Goal: Task Accomplishment & Management: Use online tool/utility

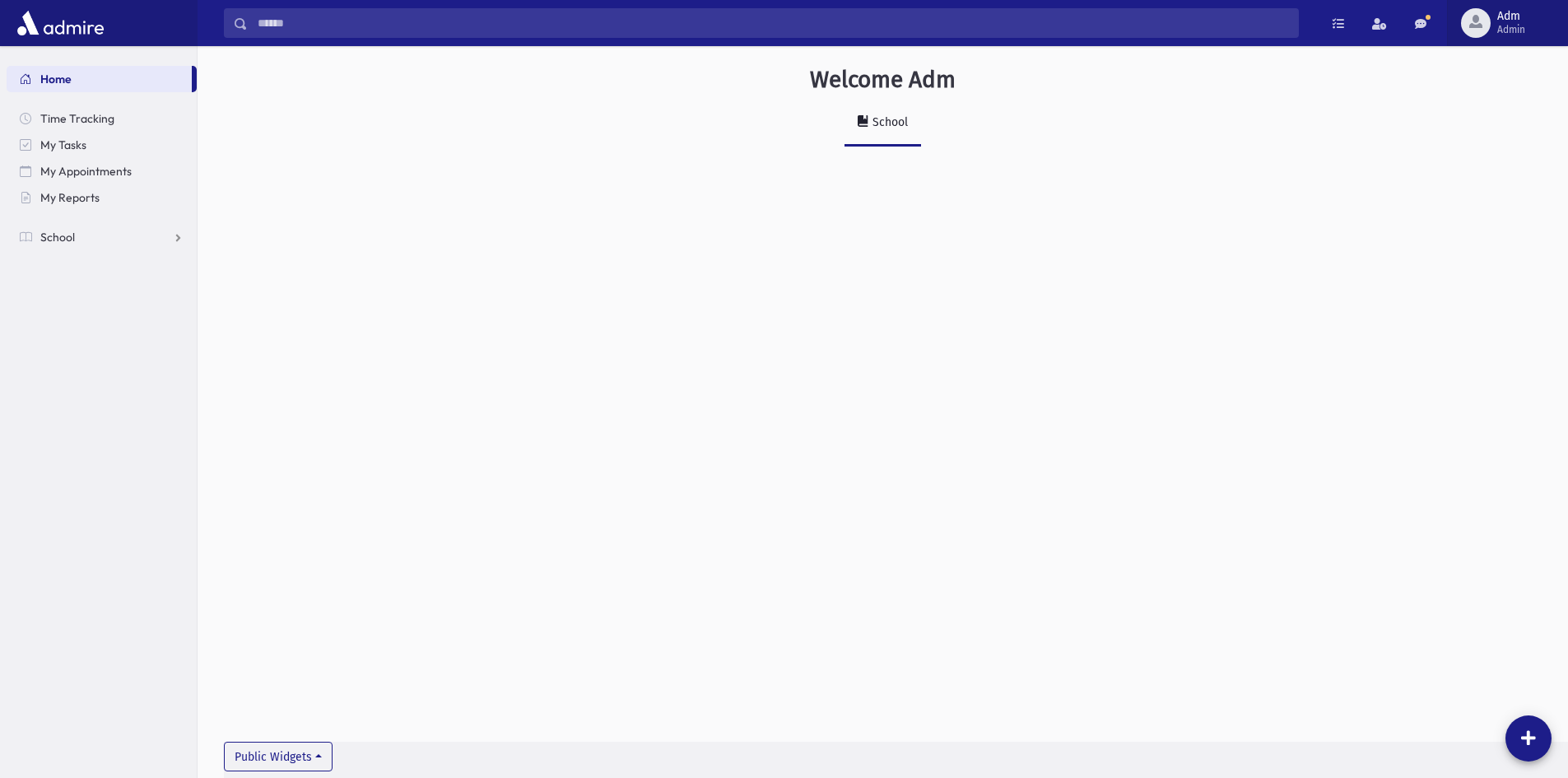
click at [1490, 26] on span "Adm Admin" at bounding box center [1517, 23] width 54 height 27
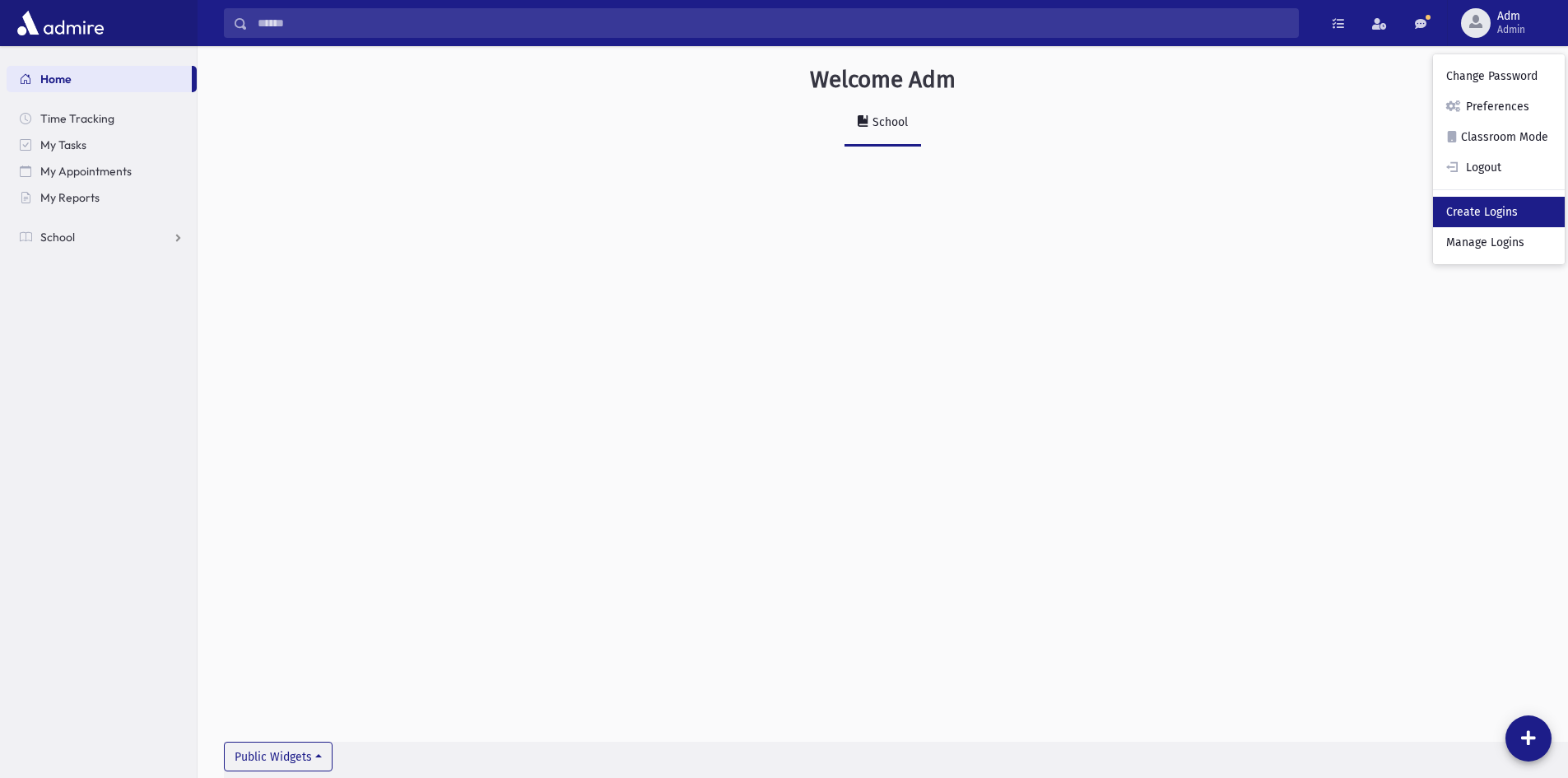
click at [1465, 224] on link "Create Logins" at bounding box center [1499, 211] width 132 height 30
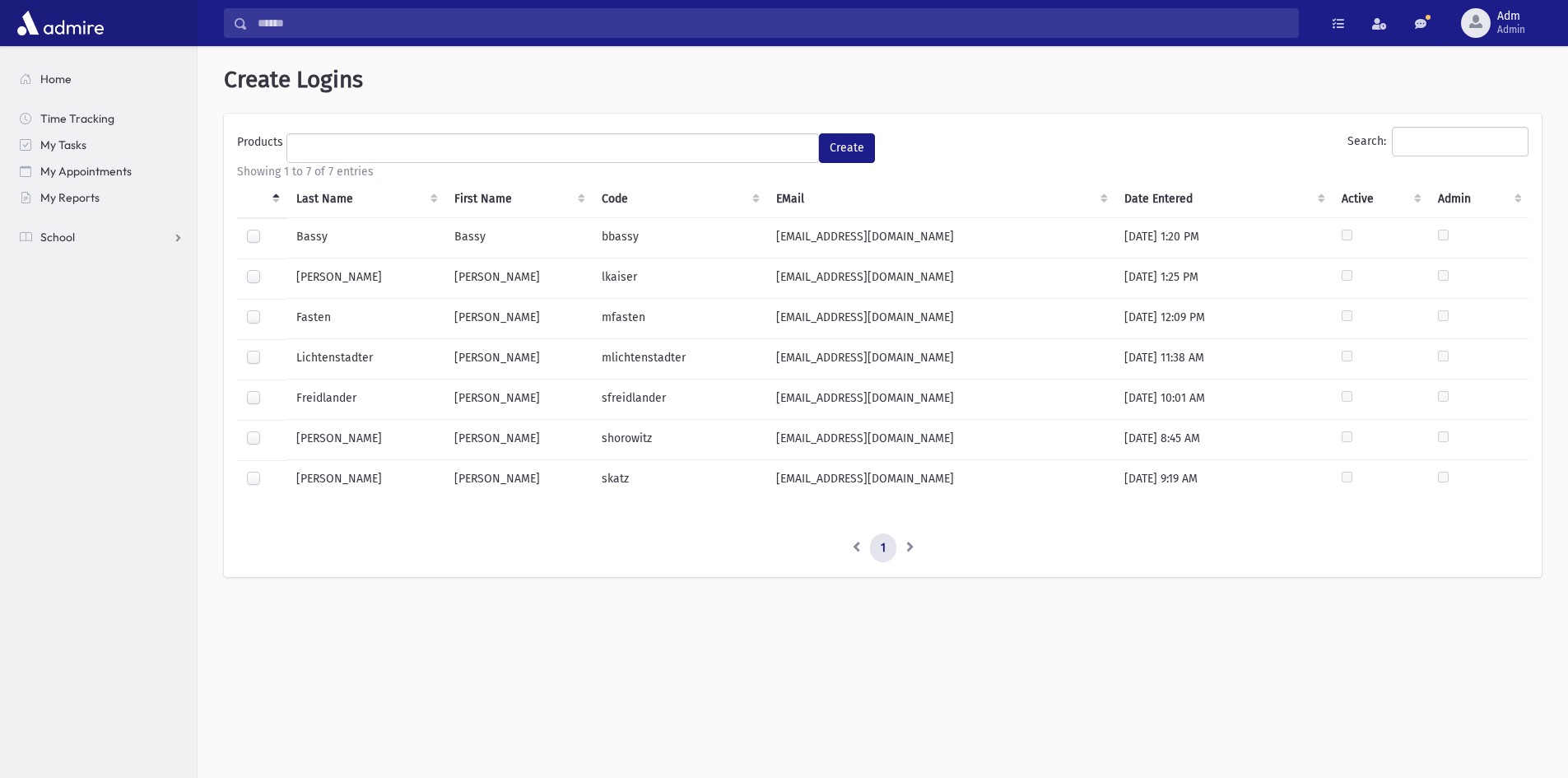
click at [266, 430] on label at bounding box center [266, 430] width 0 height 0
click at [363, 155] on ul at bounding box center [552, 147] width 530 height 25
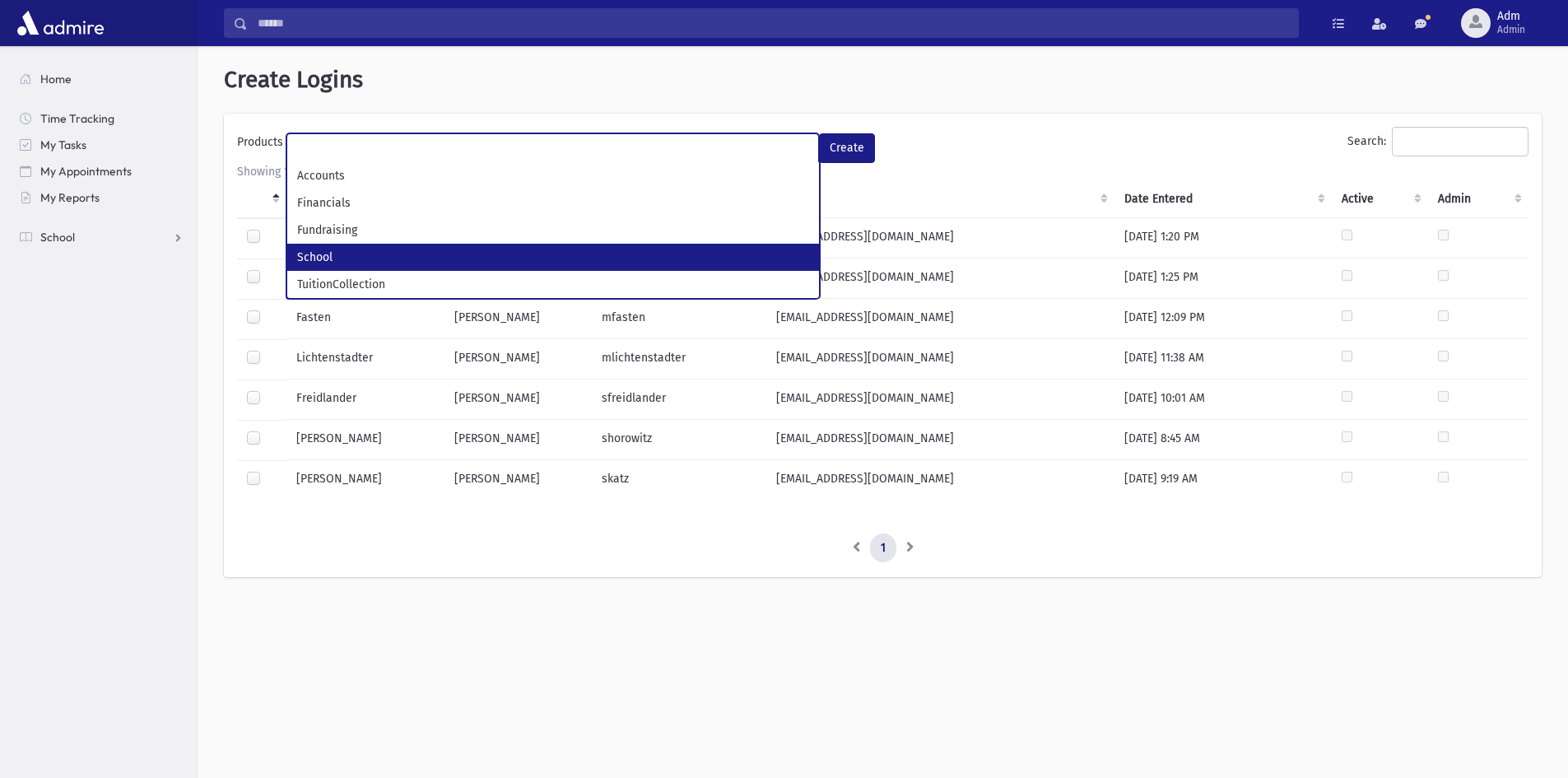
scroll to position [44, 0]
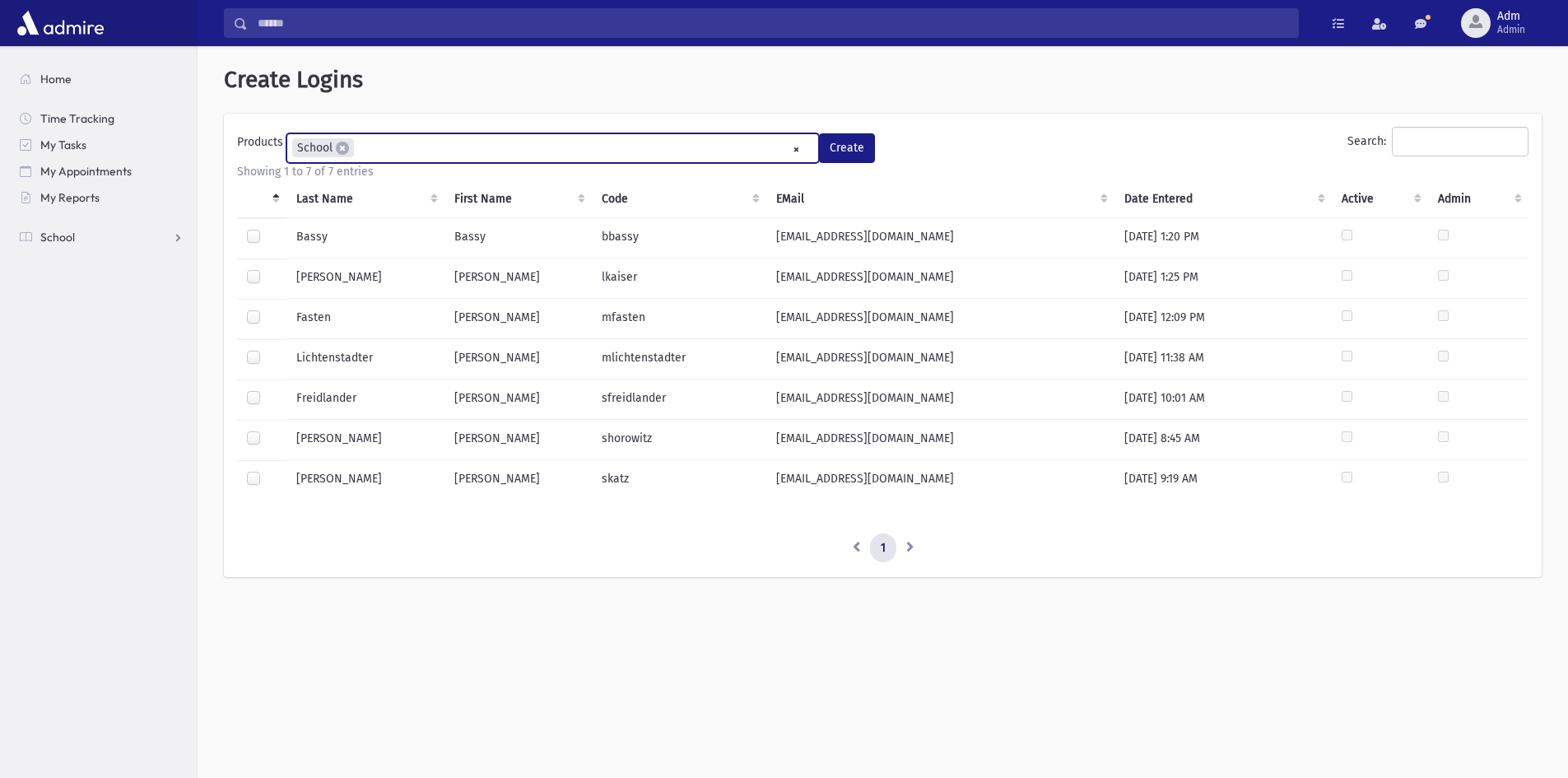
click at [424, 154] on ul "× × School" at bounding box center [552, 148] width 530 height 28
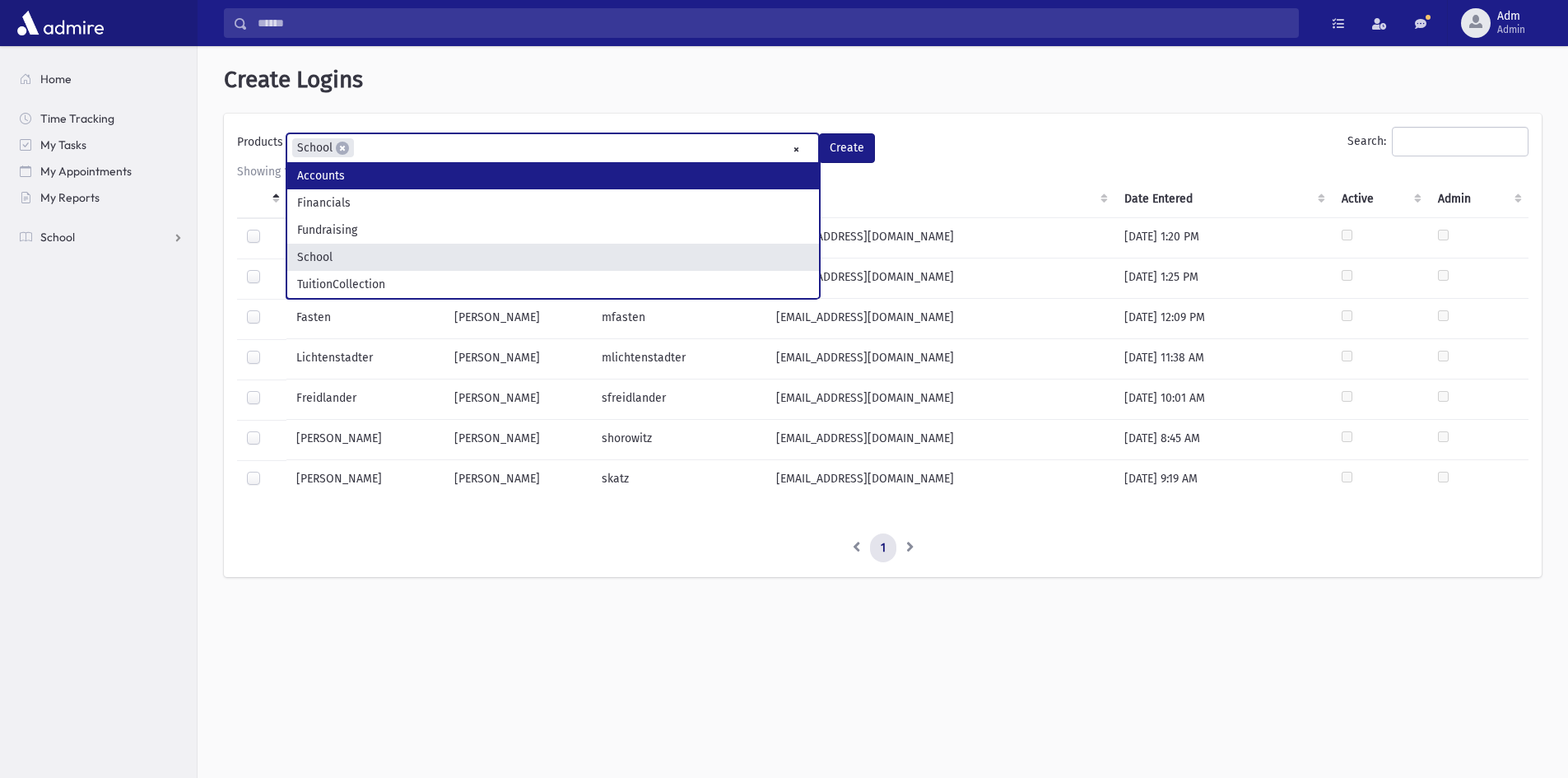
select select "*"
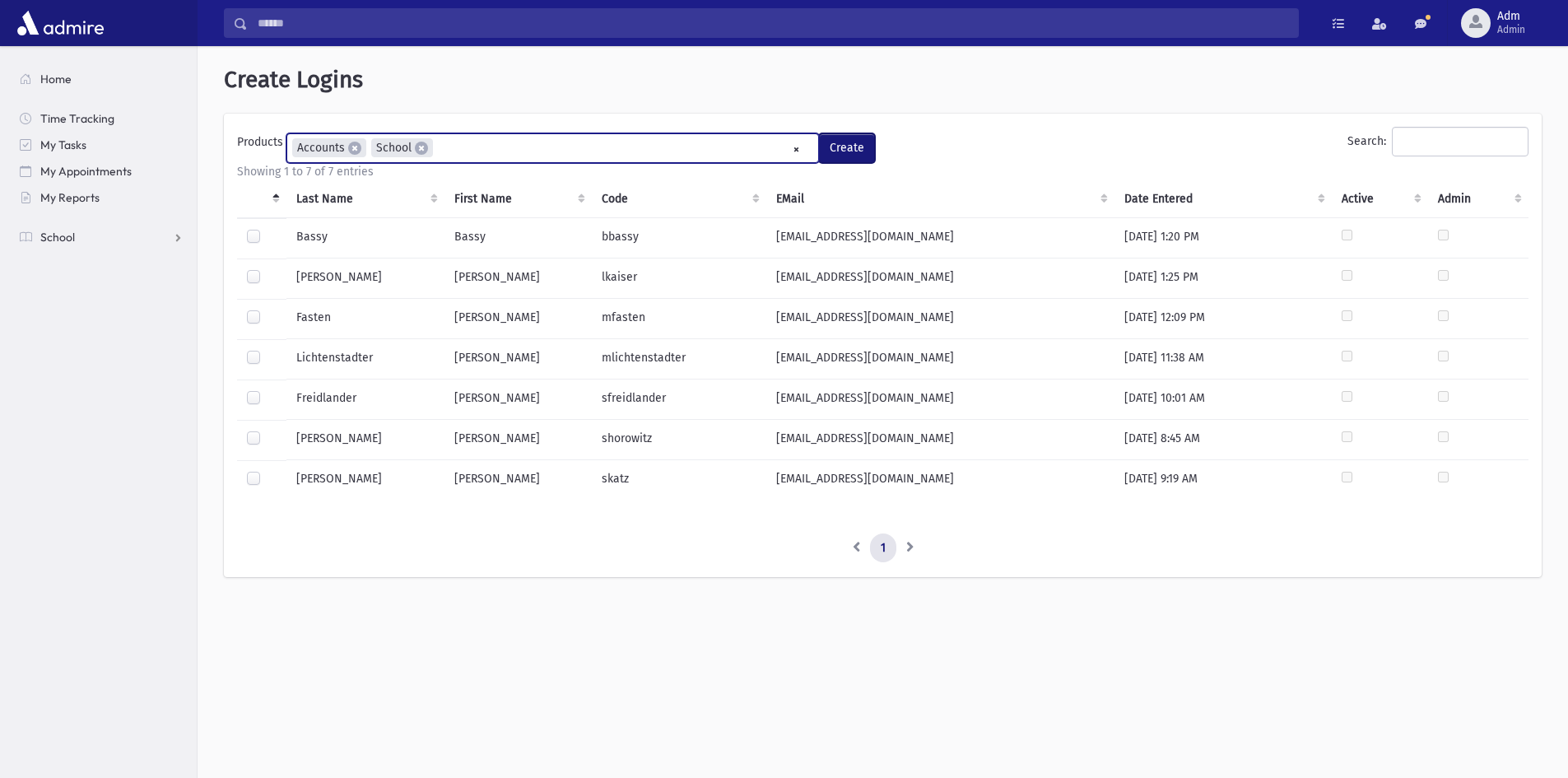
click at [835, 146] on button "Create" at bounding box center [846, 148] width 56 height 29
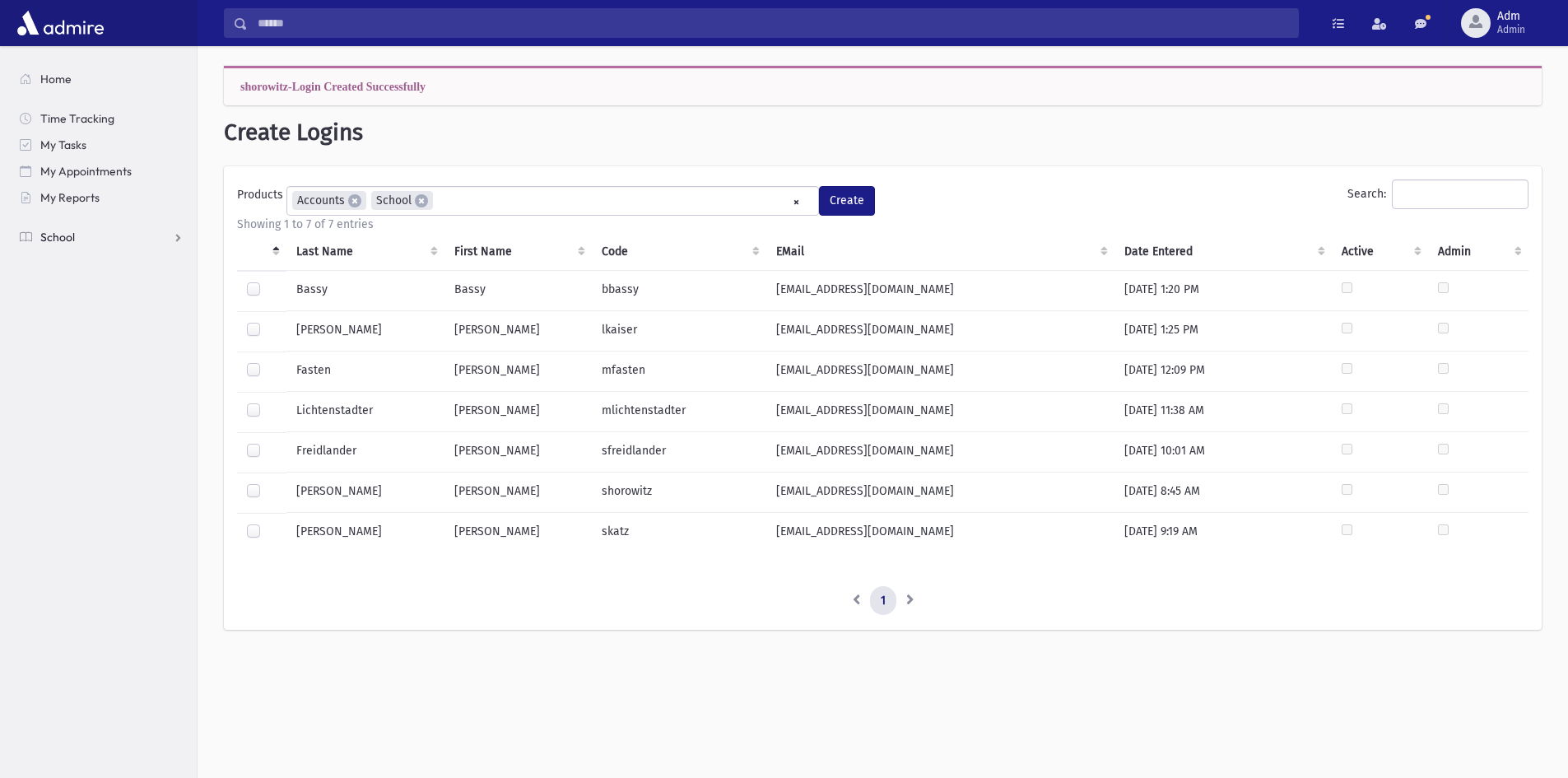
click at [79, 236] on link "School" at bounding box center [102, 237] width 190 height 27
click at [98, 289] on span "Attendance" at bounding box center [79, 290] width 61 height 15
click at [75, 317] on span "Entry" at bounding box center [76, 316] width 28 height 15
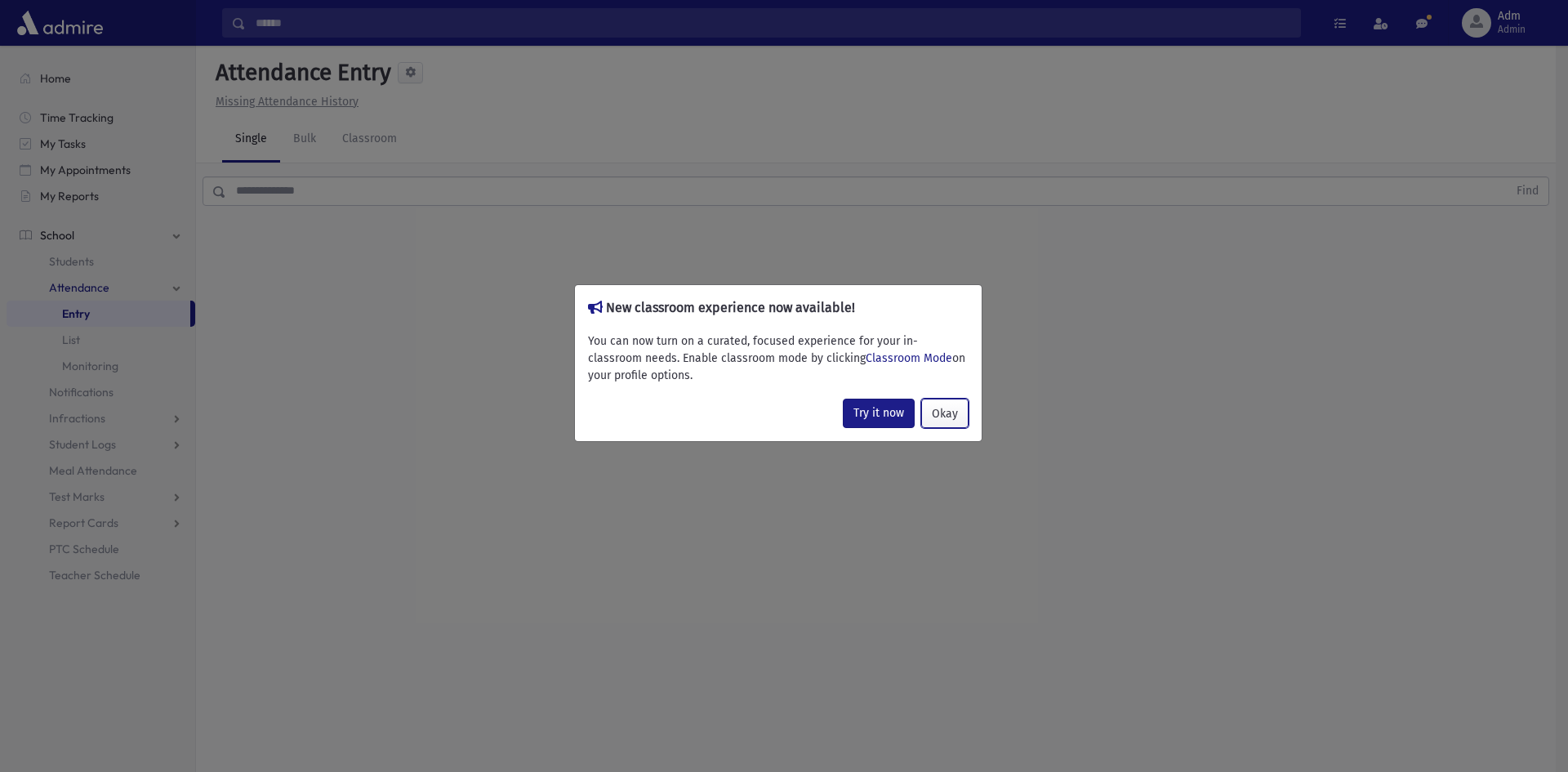
click at [948, 405] on button "Okay" at bounding box center [944, 413] width 47 height 29
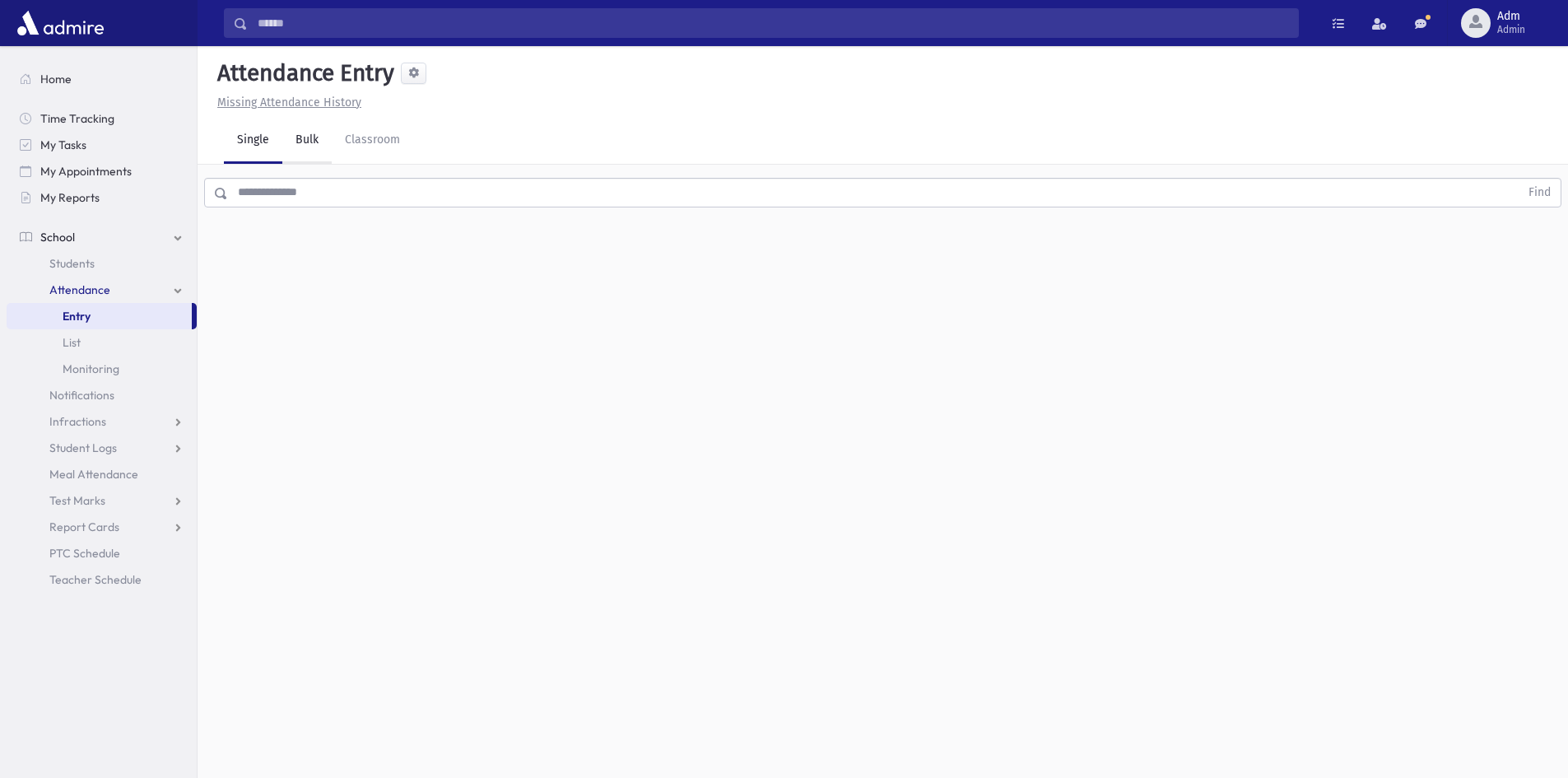
click at [307, 155] on link "Bulk" at bounding box center [307, 140] width 49 height 46
click at [378, 140] on link "Classroom" at bounding box center [373, 140] width 82 height 46
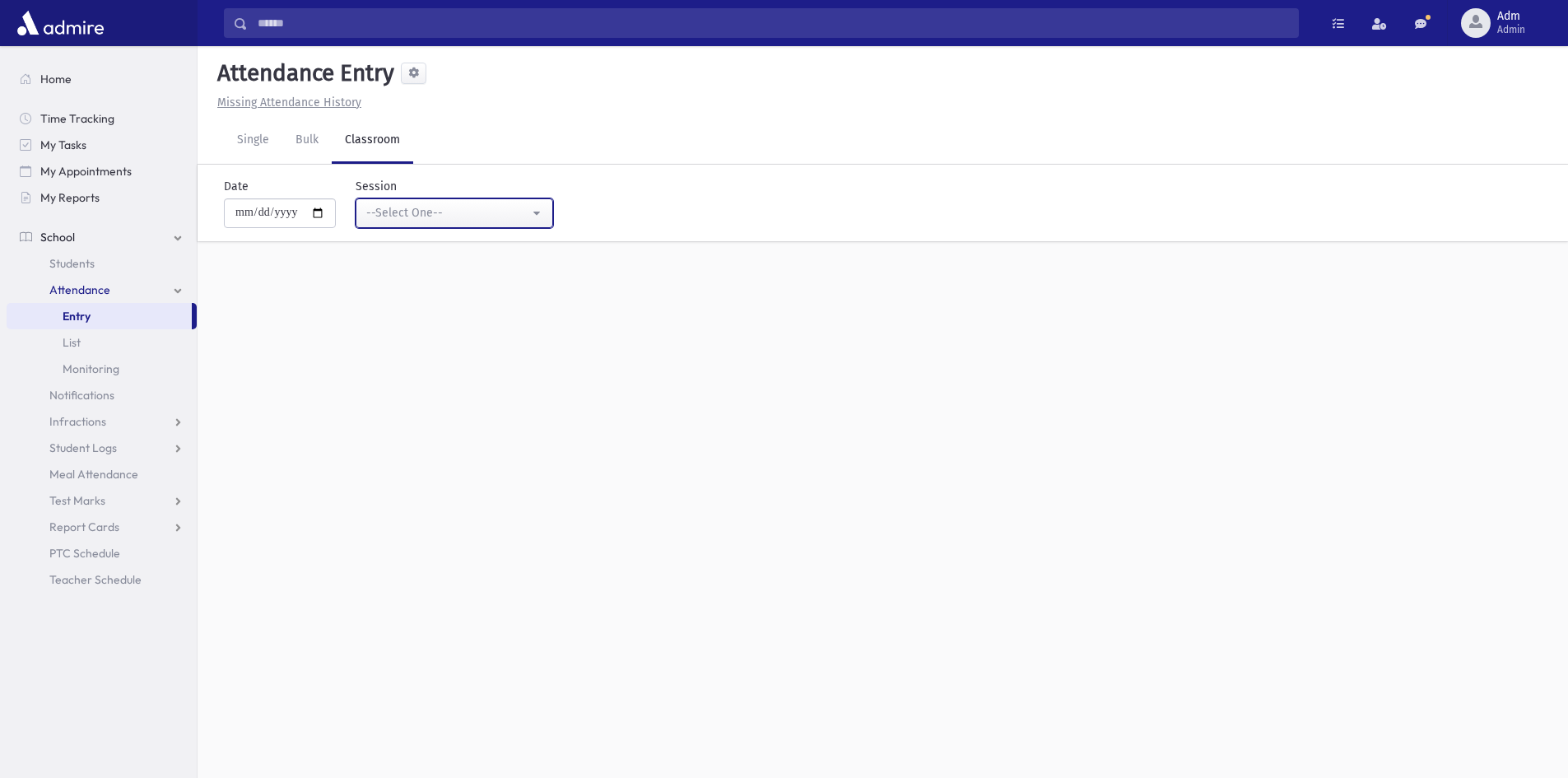
click at [393, 213] on div "--Select One--" at bounding box center [447, 212] width 163 height 18
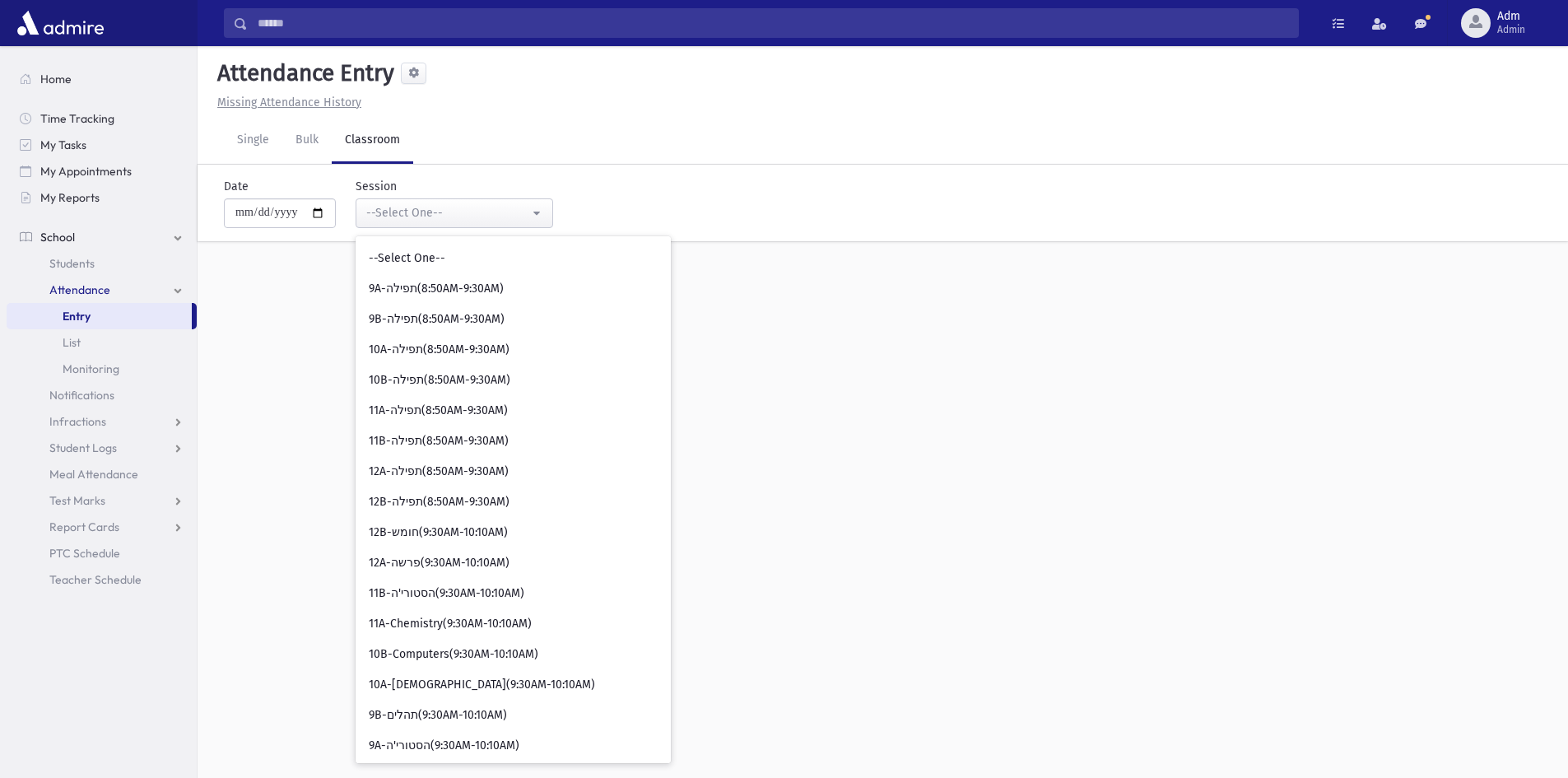
click at [1117, 423] on div "**********" at bounding box center [882, 412] width 1370 height 732
